Goal: Information Seeking & Learning: Learn about a topic

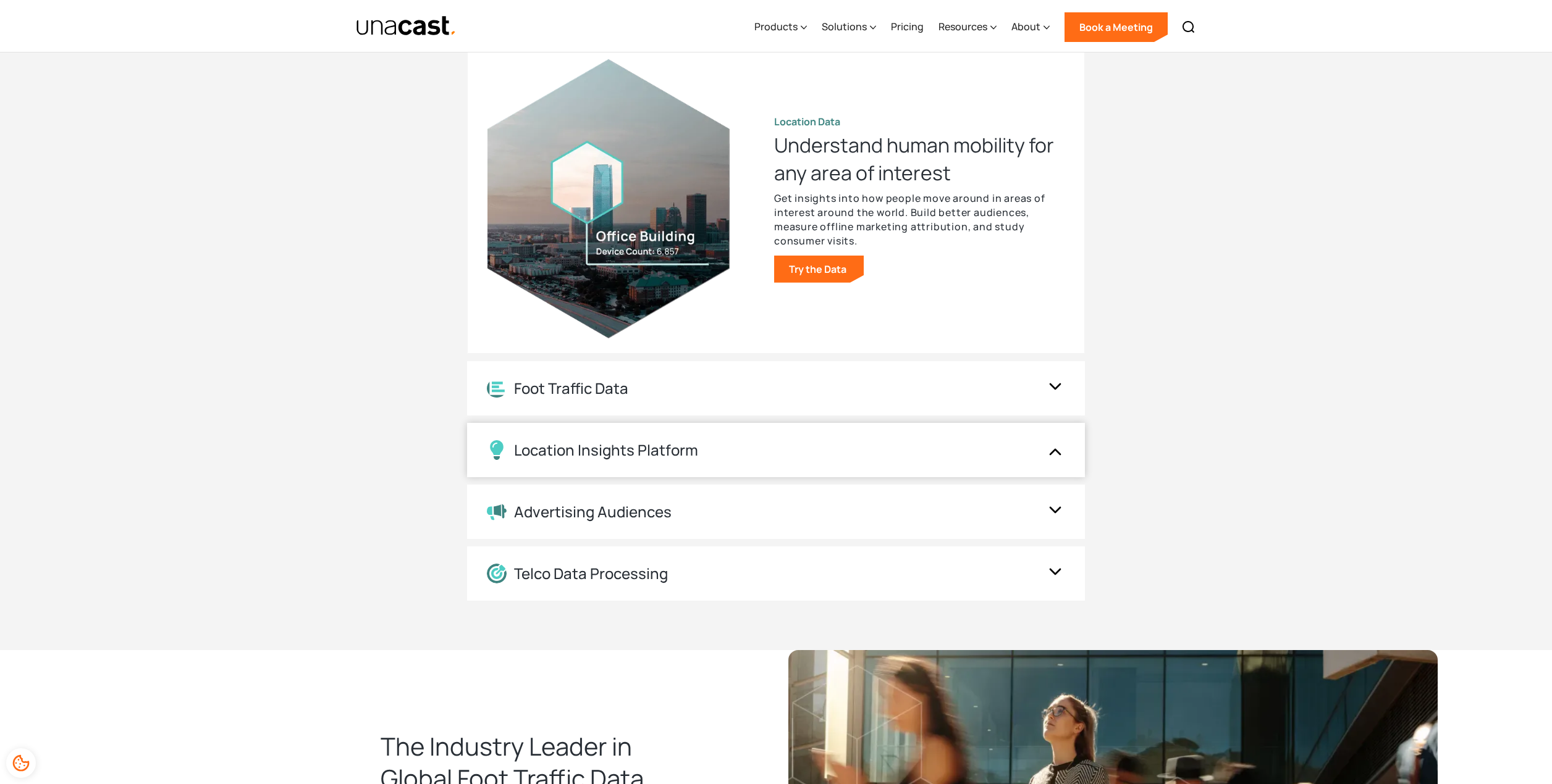
scroll to position [1391, 0]
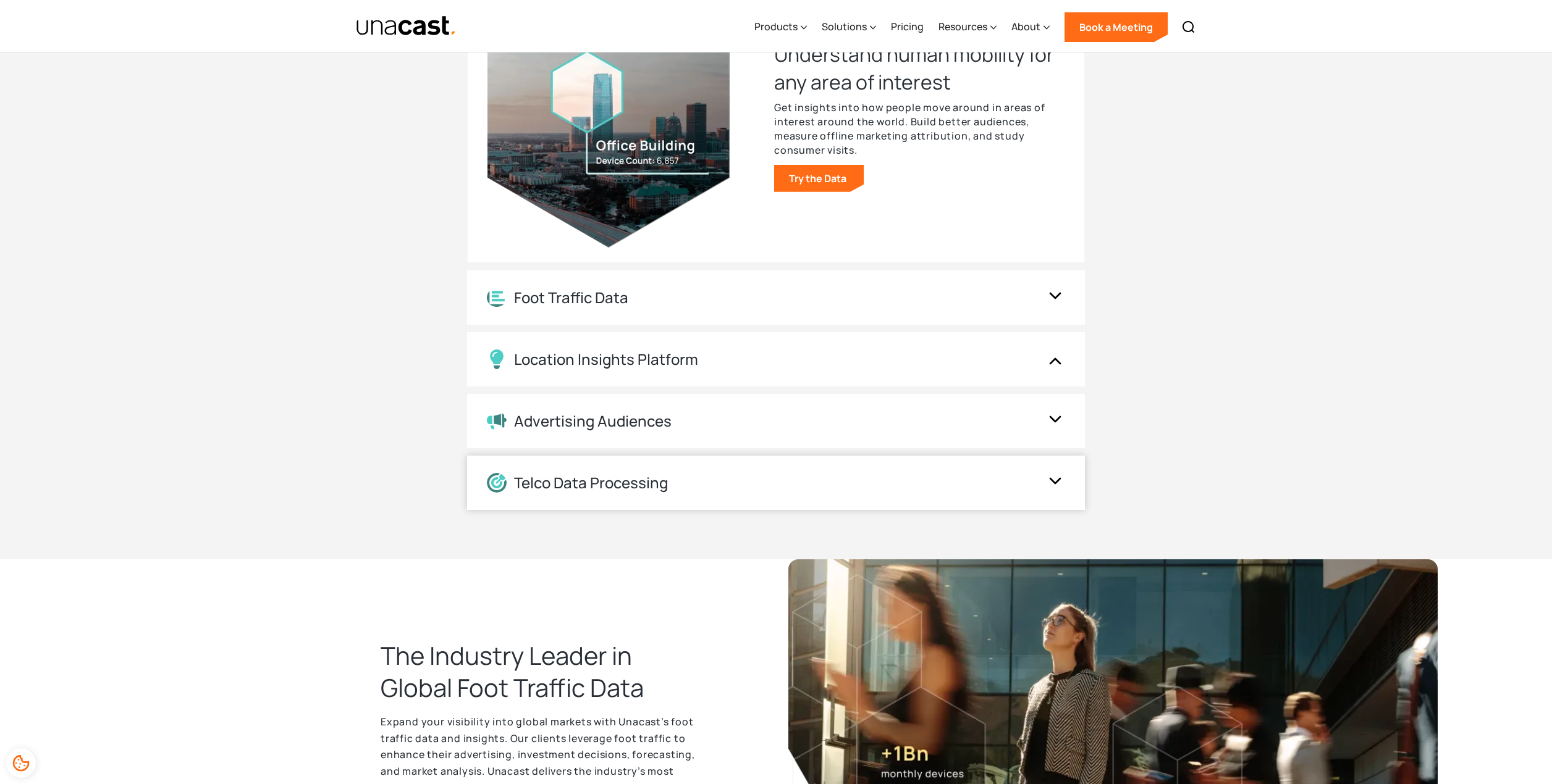
click at [822, 476] on div "Telco Data Processing" at bounding box center [764, 483] width 553 height 20
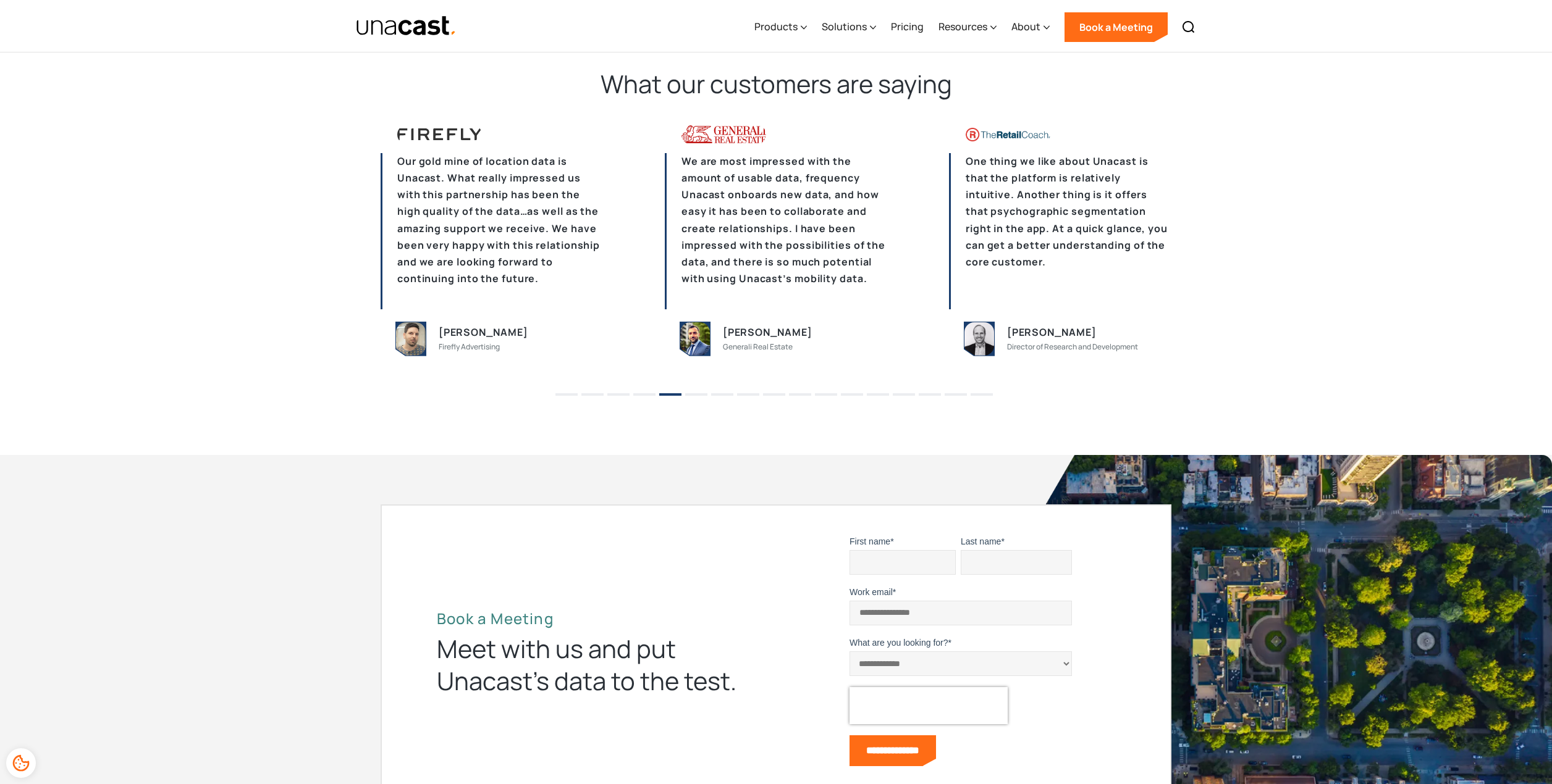
scroll to position [3603, 0]
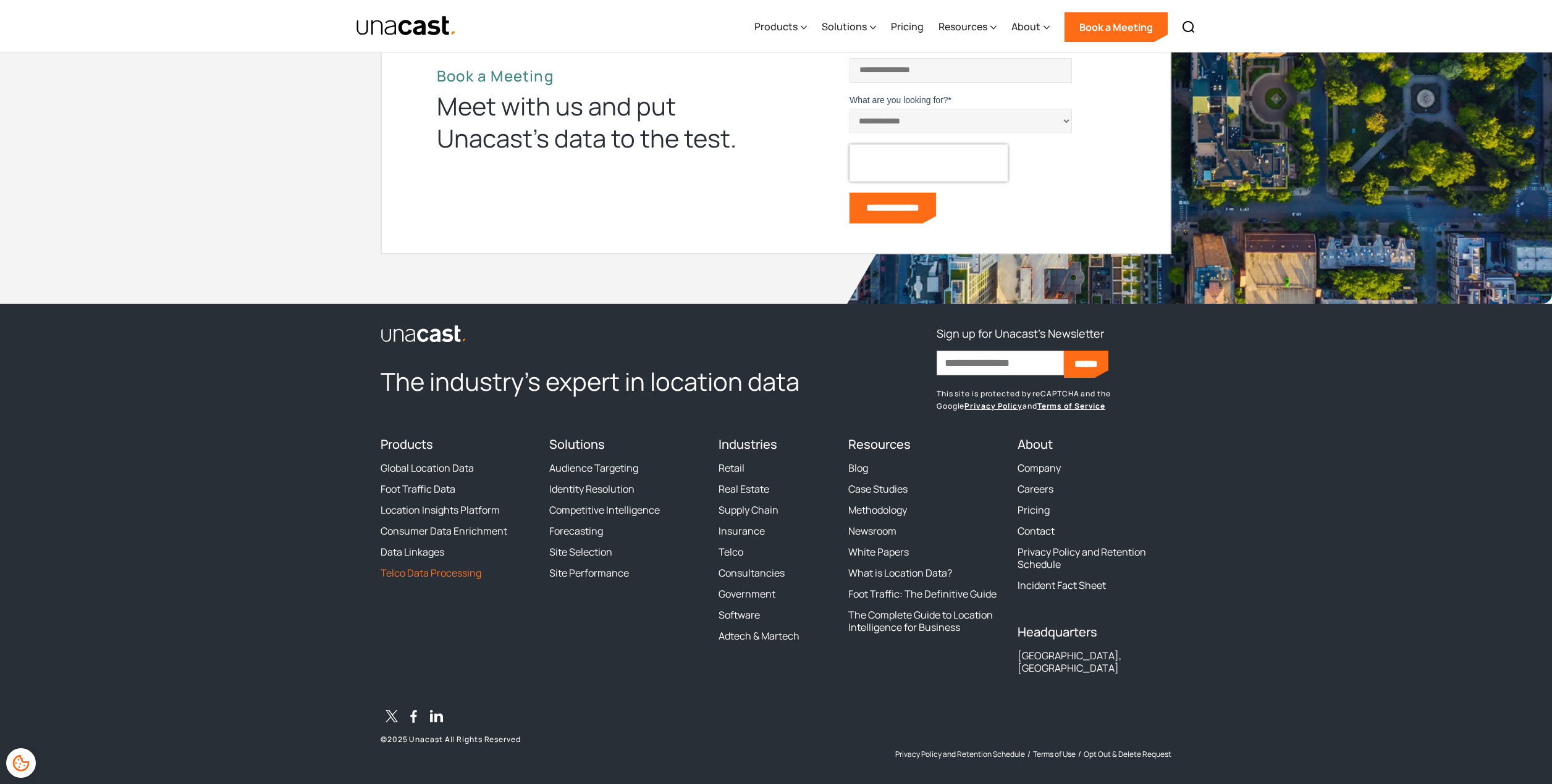
click at [420, 570] on link "Telco Data Processing" at bounding box center [431, 573] width 100 height 13
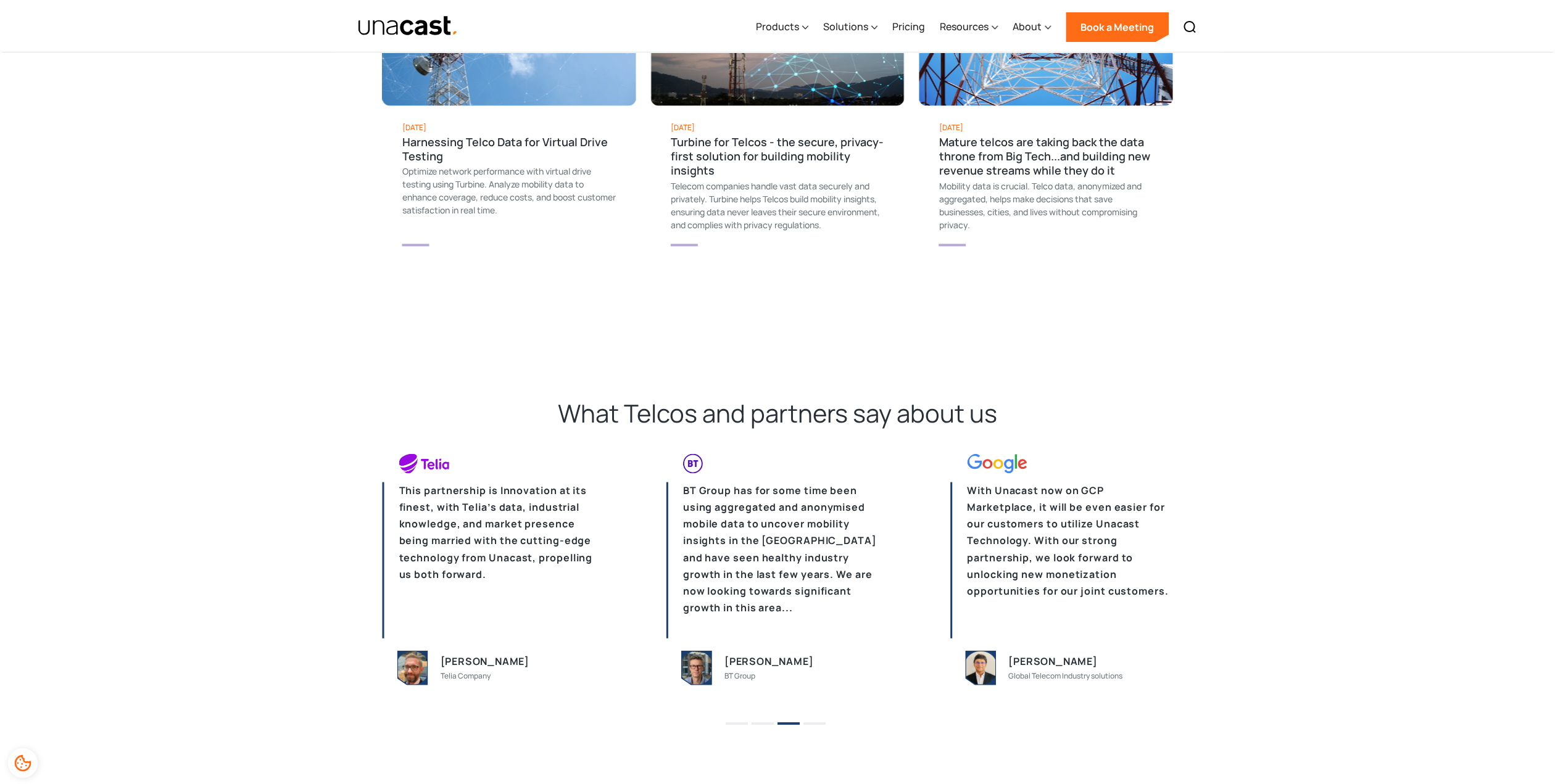
scroll to position [2387, 0]
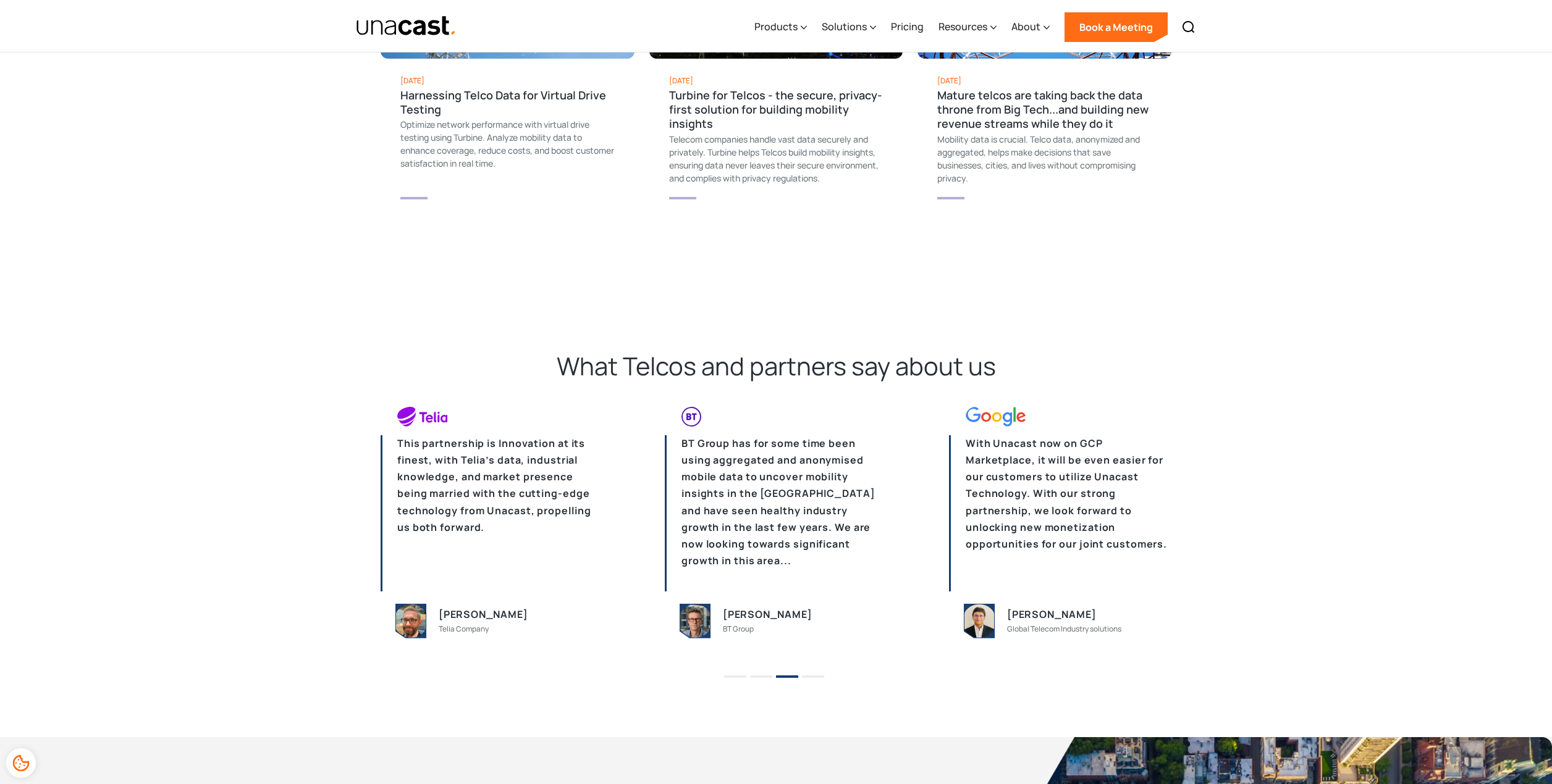
click at [737, 675] on li "1" at bounding box center [735, 672] width 23 height 19
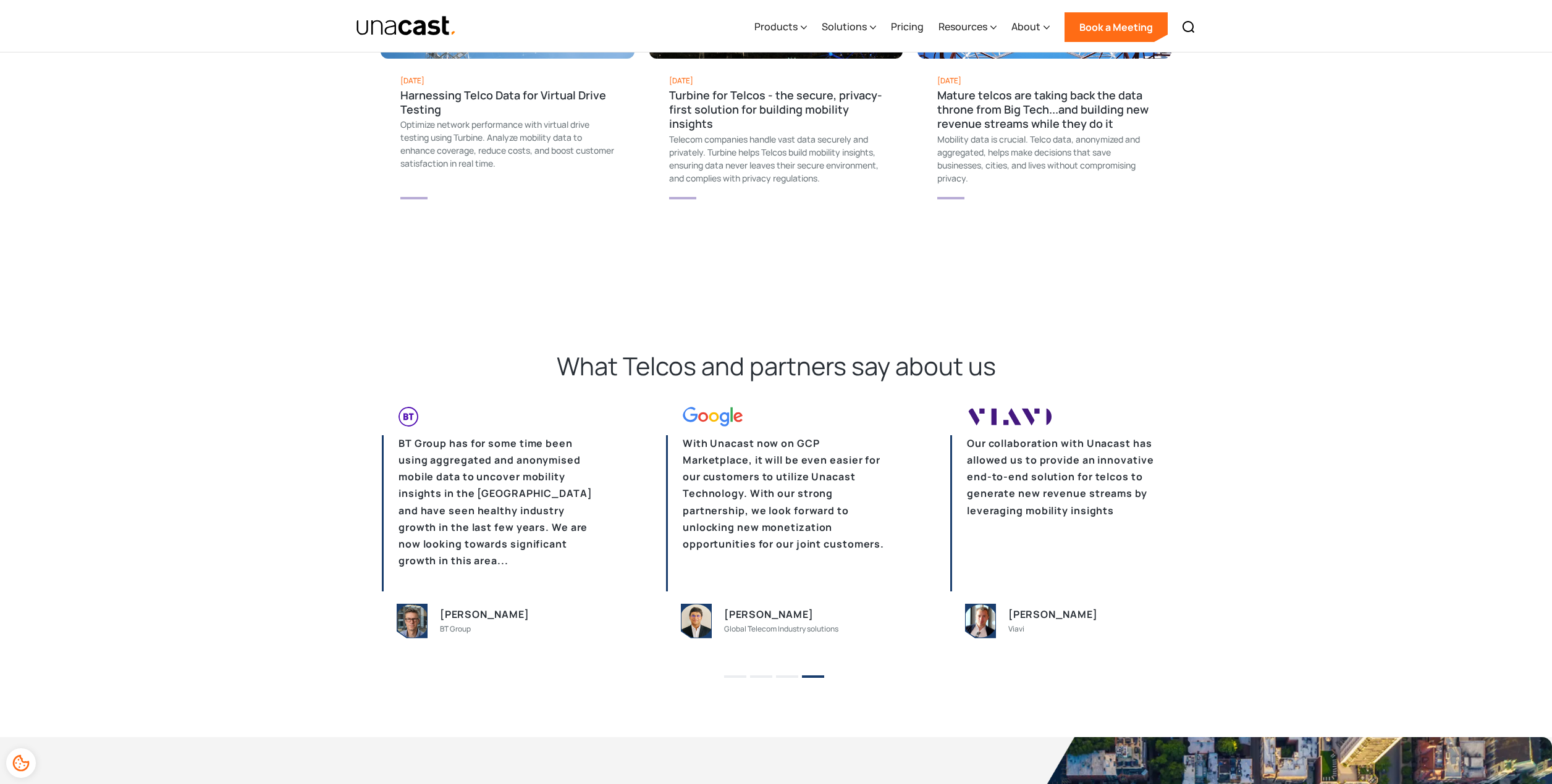
click at [800, 623] on div "Global Telecom Industry solutions" at bounding box center [781, 629] width 114 height 13
click at [700, 615] on img at bounding box center [696, 622] width 30 height 33
click at [779, 676] on button "3" at bounding box center [786, 677] width 23 height 3
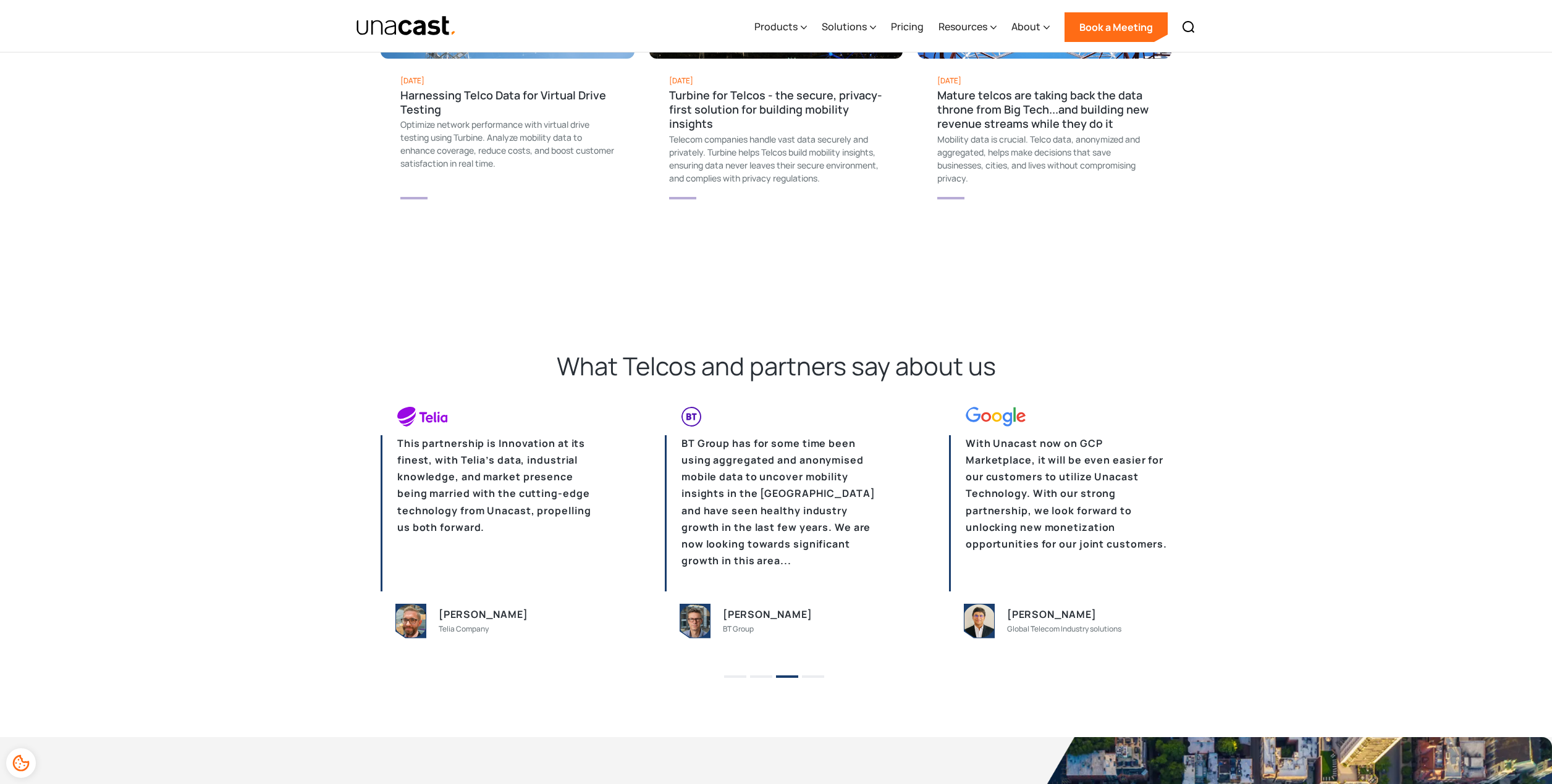
click at [767, 676] on button "2" at bounding box center [761, 677] width 23 height 3
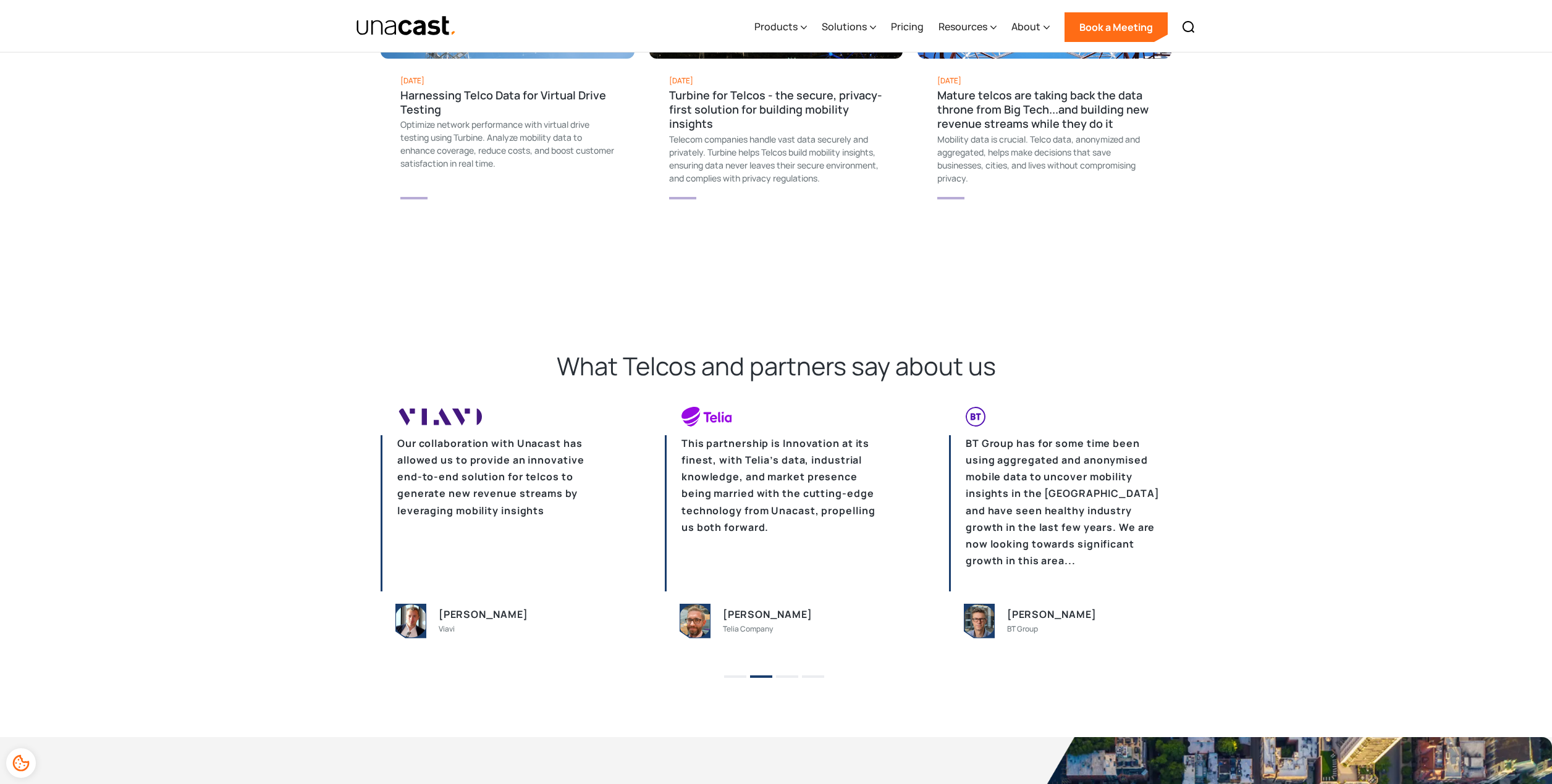
click at [822, 676] on button "4" at bounding box center [813, 677] width 23 height 3
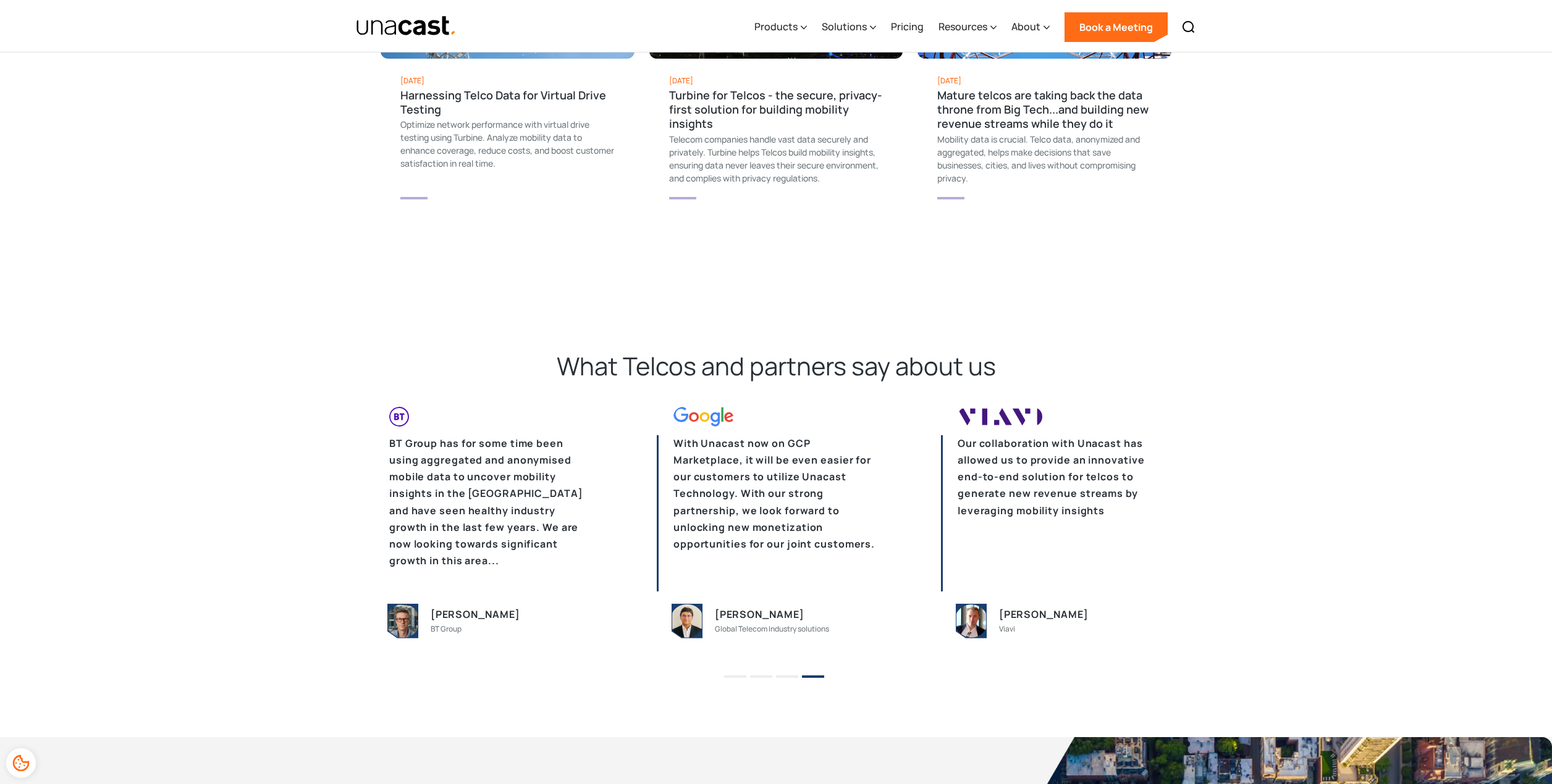
drag, startPoint x: 1022, startPoint y: 625, endPoint x: 1010, endPoint y: 625, distance: 12.0
click at [1010, 625] on div "Viavi" at bounding box center [1007, 629] width 16 height 13
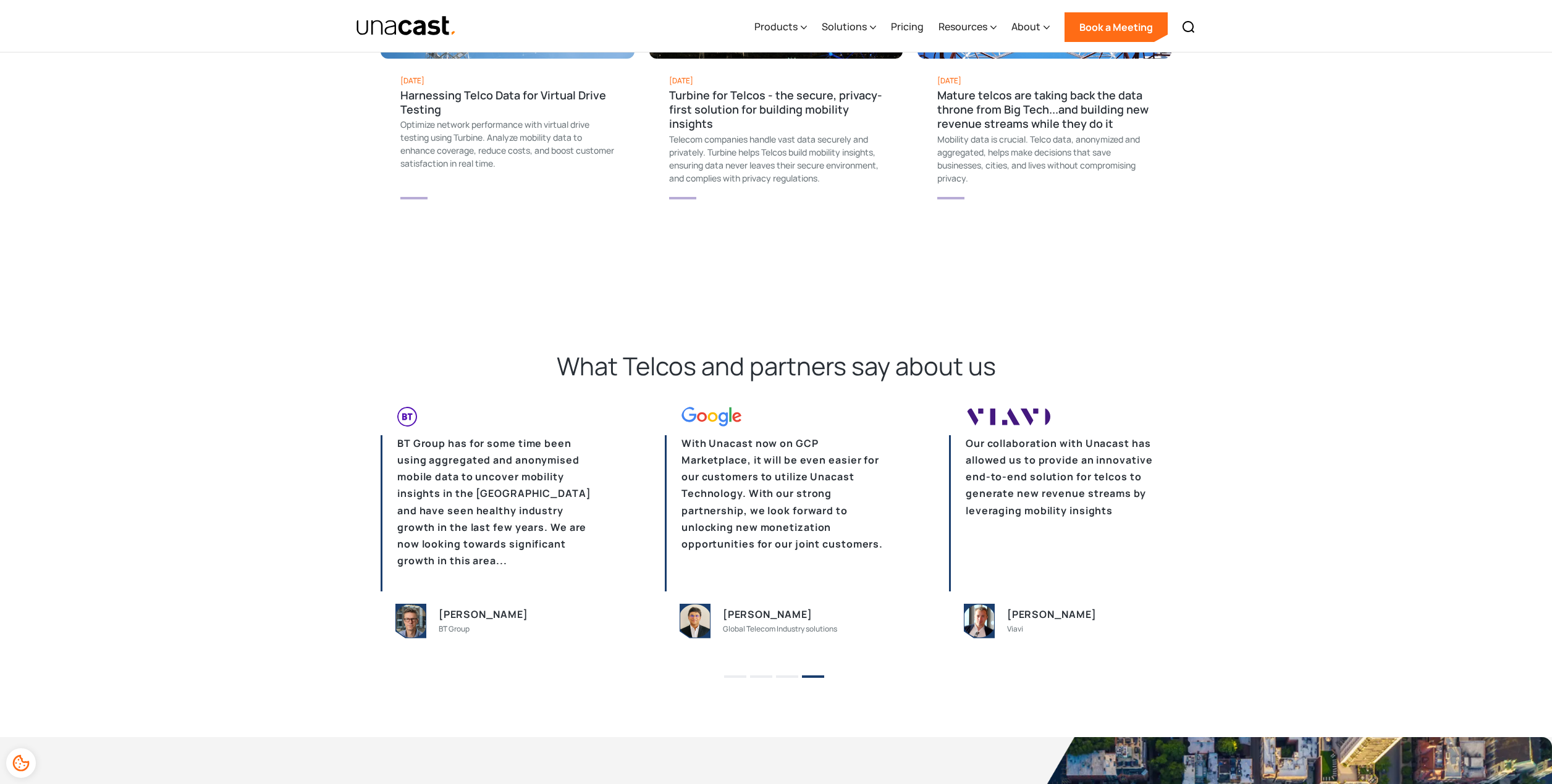
click at [1009, 625] on div "Viavi" at bounding box center [1015, 629] width 16 height 13
click at [1012, 611] on div "Ilya Samokhin" at bounding box center [1051, 614] width 89 height 17
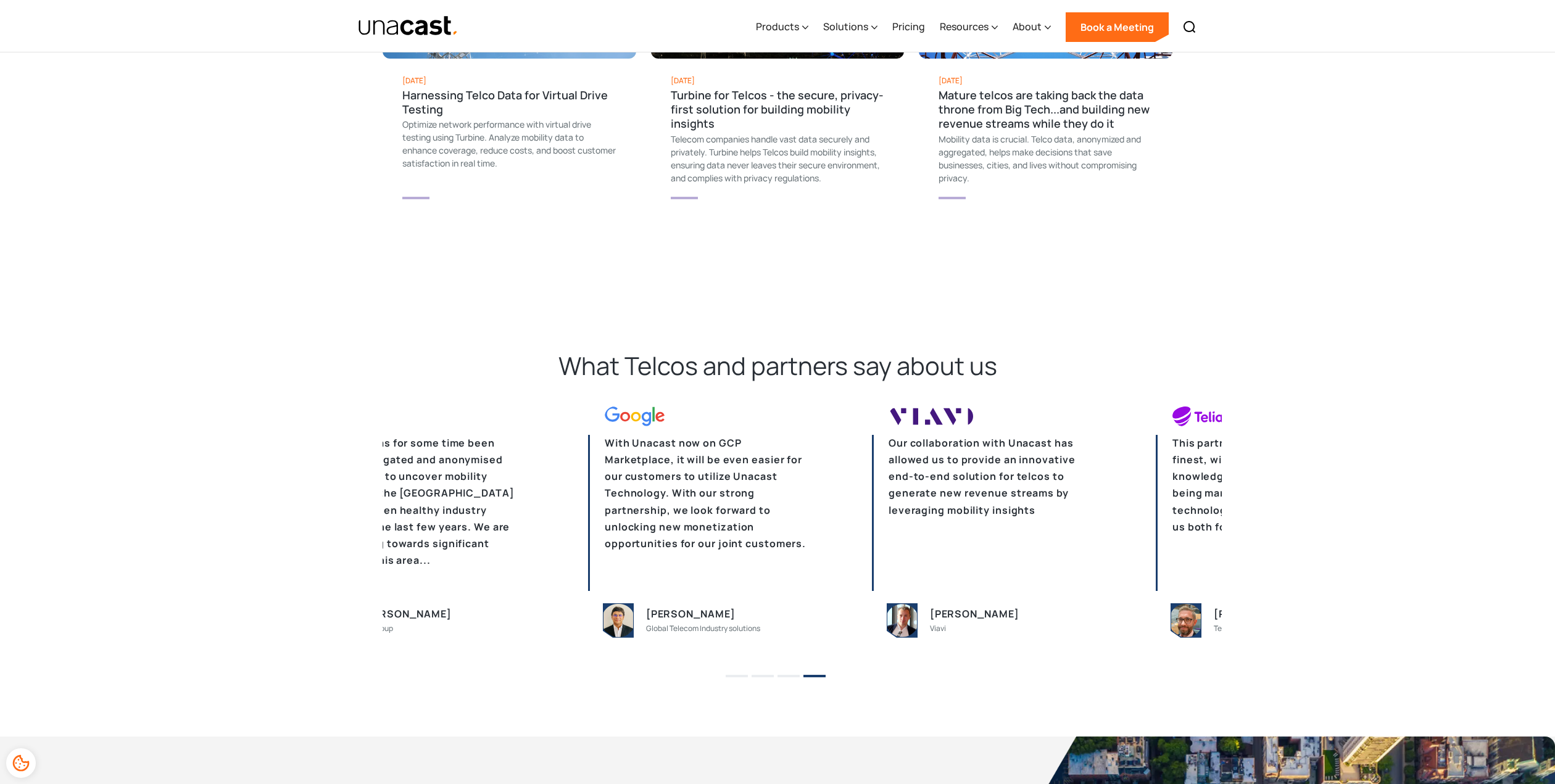
drag, startPoint x: 839, startPoint y: 626, endPoint x: 773, endPoint y: 624, distance: 66.0
click at [760, 624] on div "Global Telecom Industry solutions" at bounding box center [703, 628] width 114 height 13
